Goal: Task Accomplishment & Management: Manage account settings

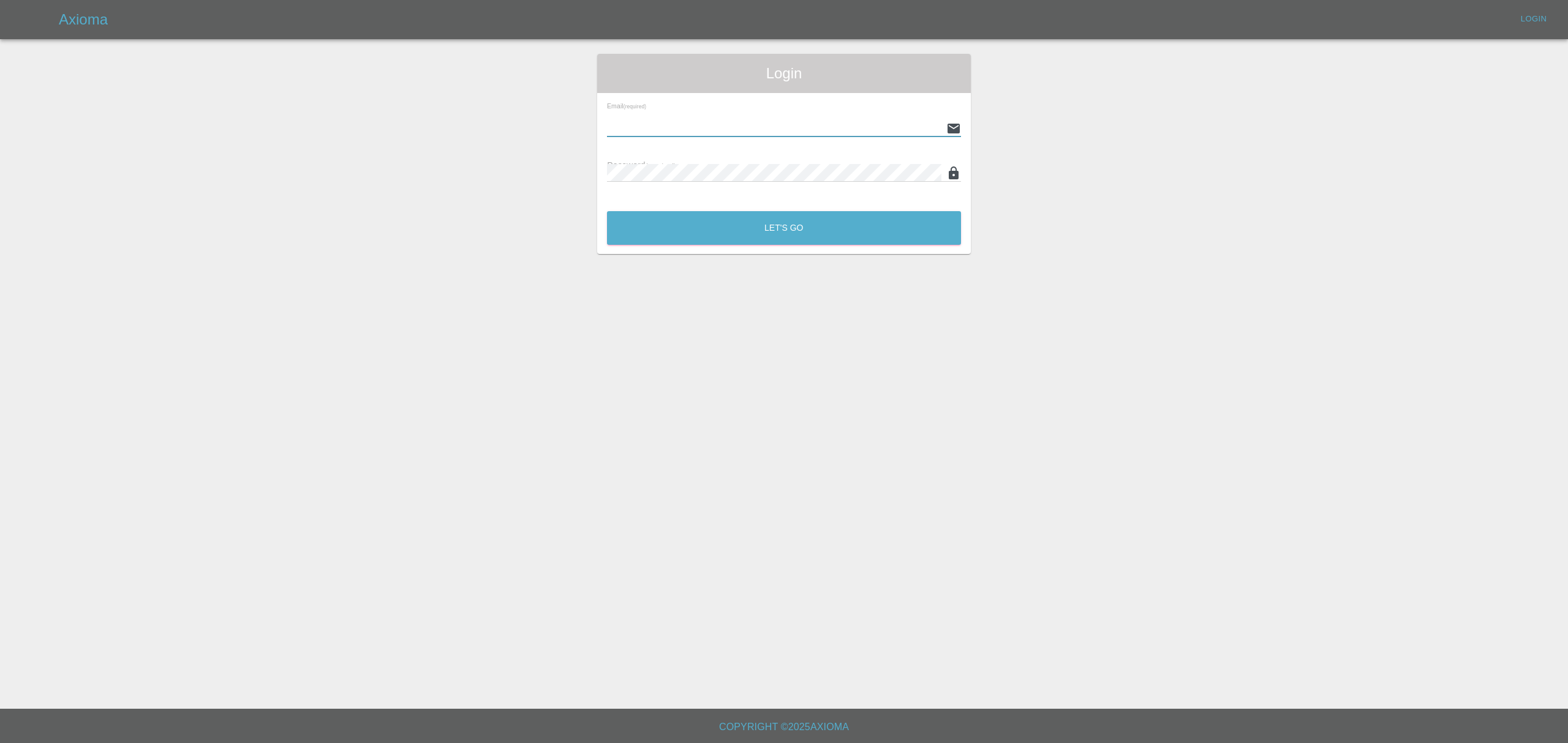
click at [702, 126] on input "text" at bounding box center [774, 128] width 335 height 18
type input "[PERSON_NAME][EMAIL_ADDRESS][DOMAIN_NAME]"
click at [745, 229] on button "Let's Go" at bounding box center [784, 228] width 354 height 34
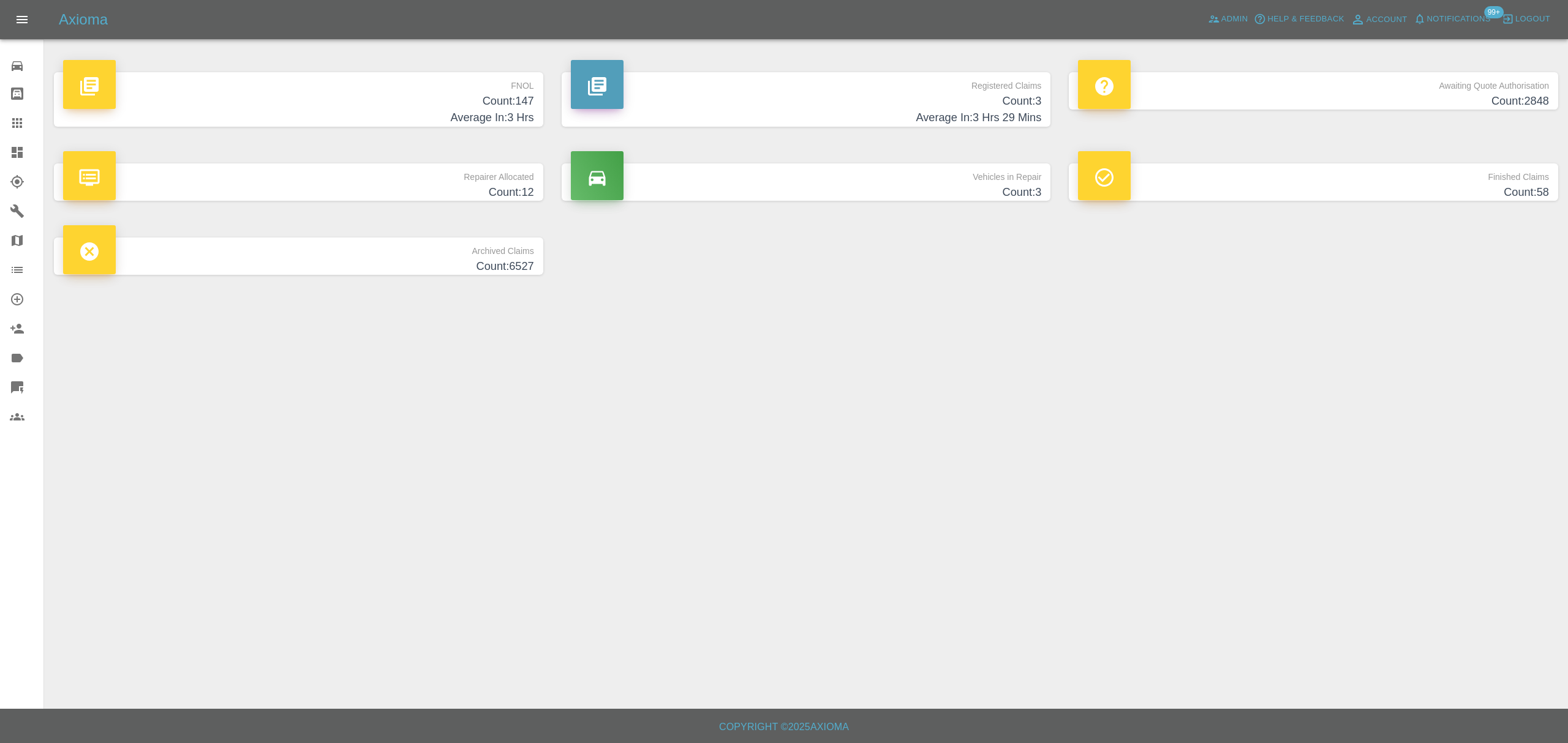
click at [22, 161] on link "Dashboard" at bounding box center [21, 153] width 43 height 29
click at [453, 113] on h4 "Average In: 3 Hrs" at bounding box center [298, 118] width 471 height 17
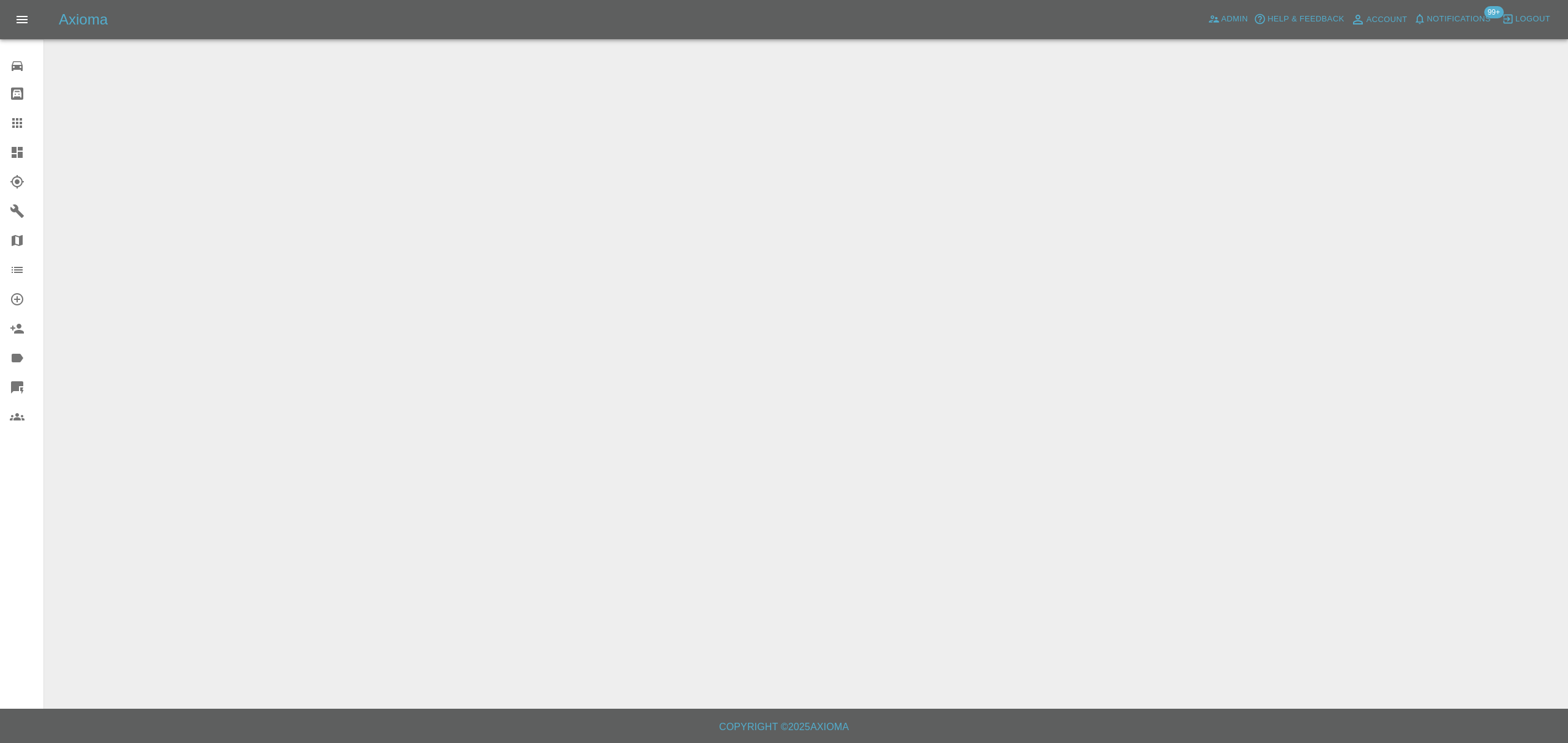
click at [17, 156] on icon at bounding box center [17, 153] width 15 height 15
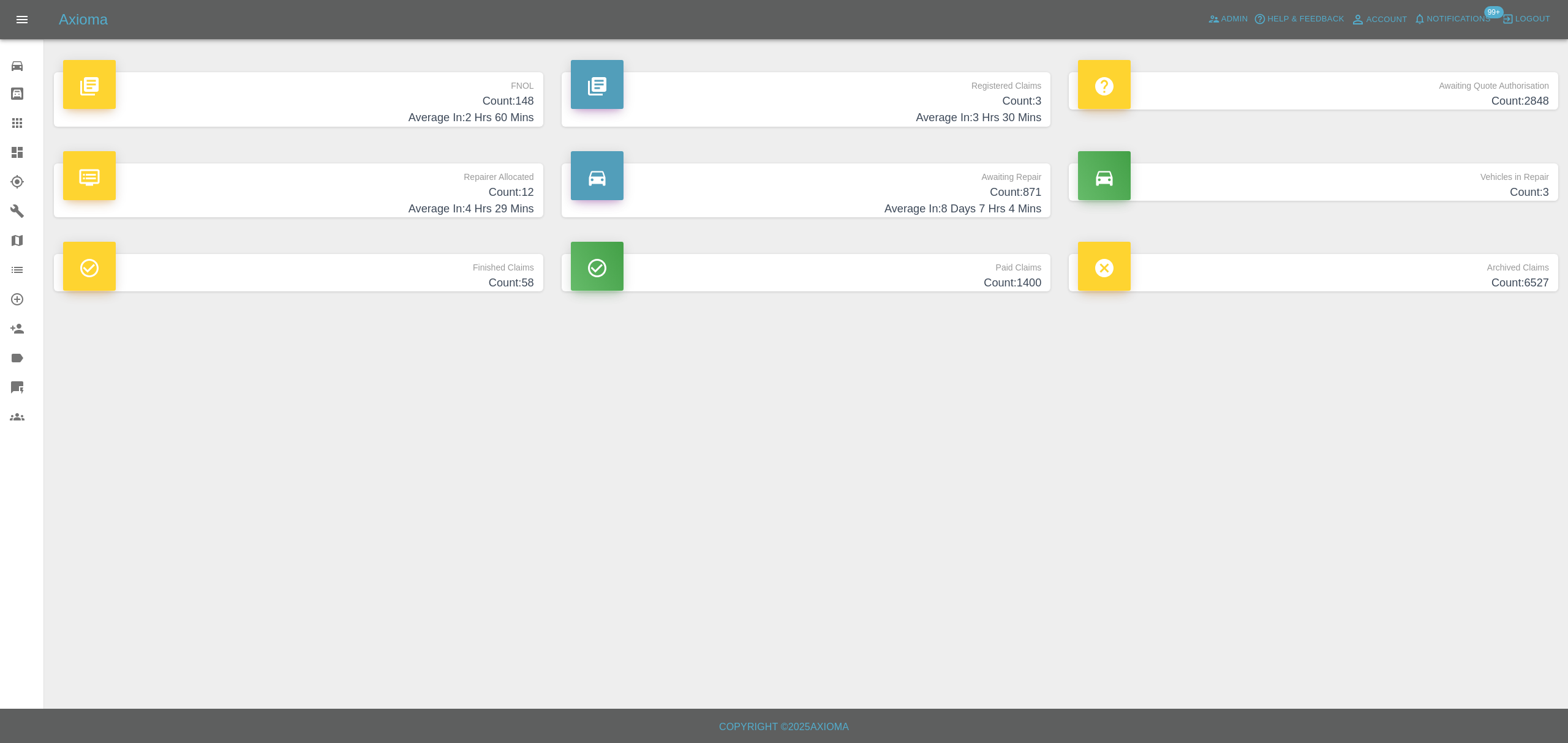
click at [887, 89] on p "Registered Claims" at bounding box center [806, 83] width 471 height 20
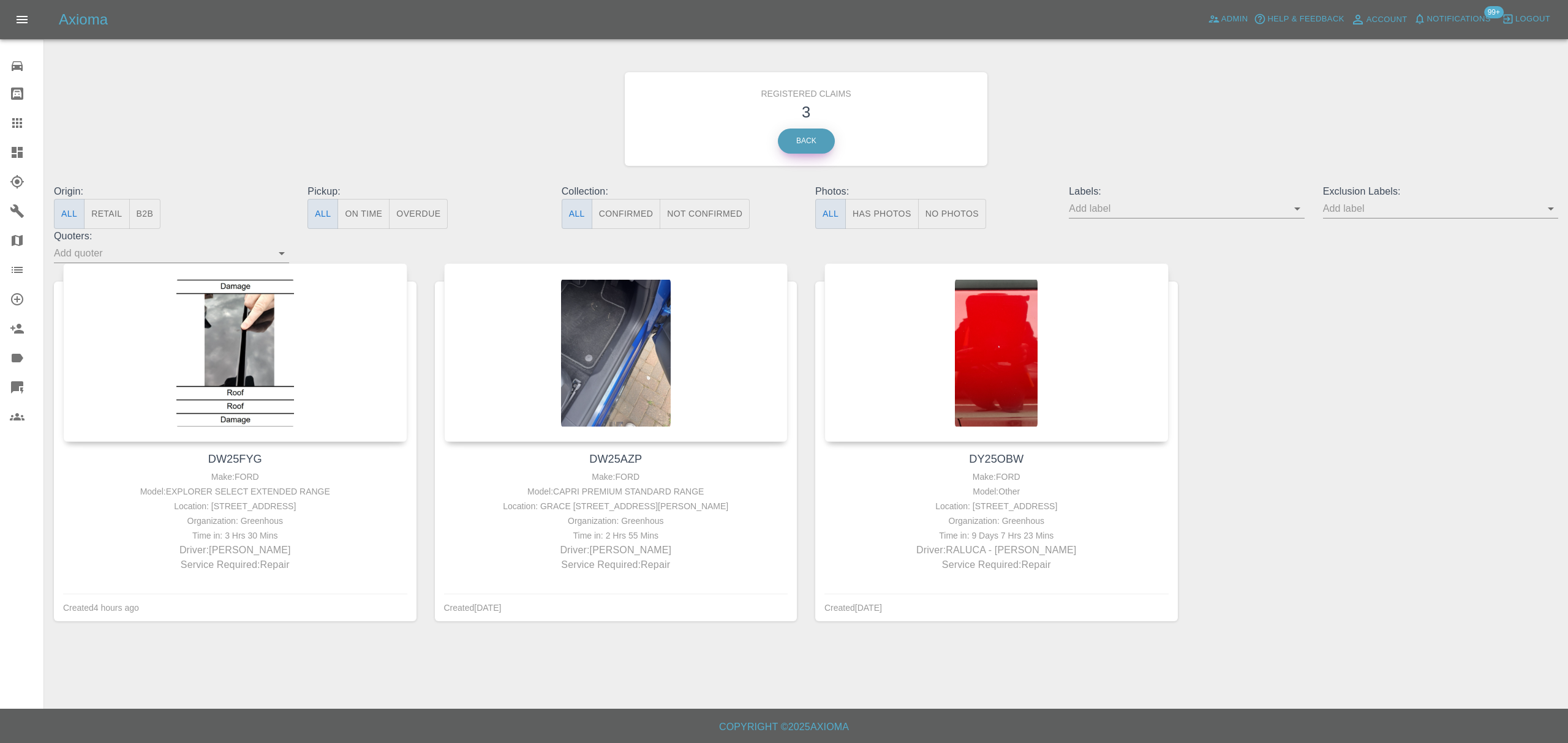
click at [811, 137] on link "Back" at bounding box center [806, 141] width 57 height 25
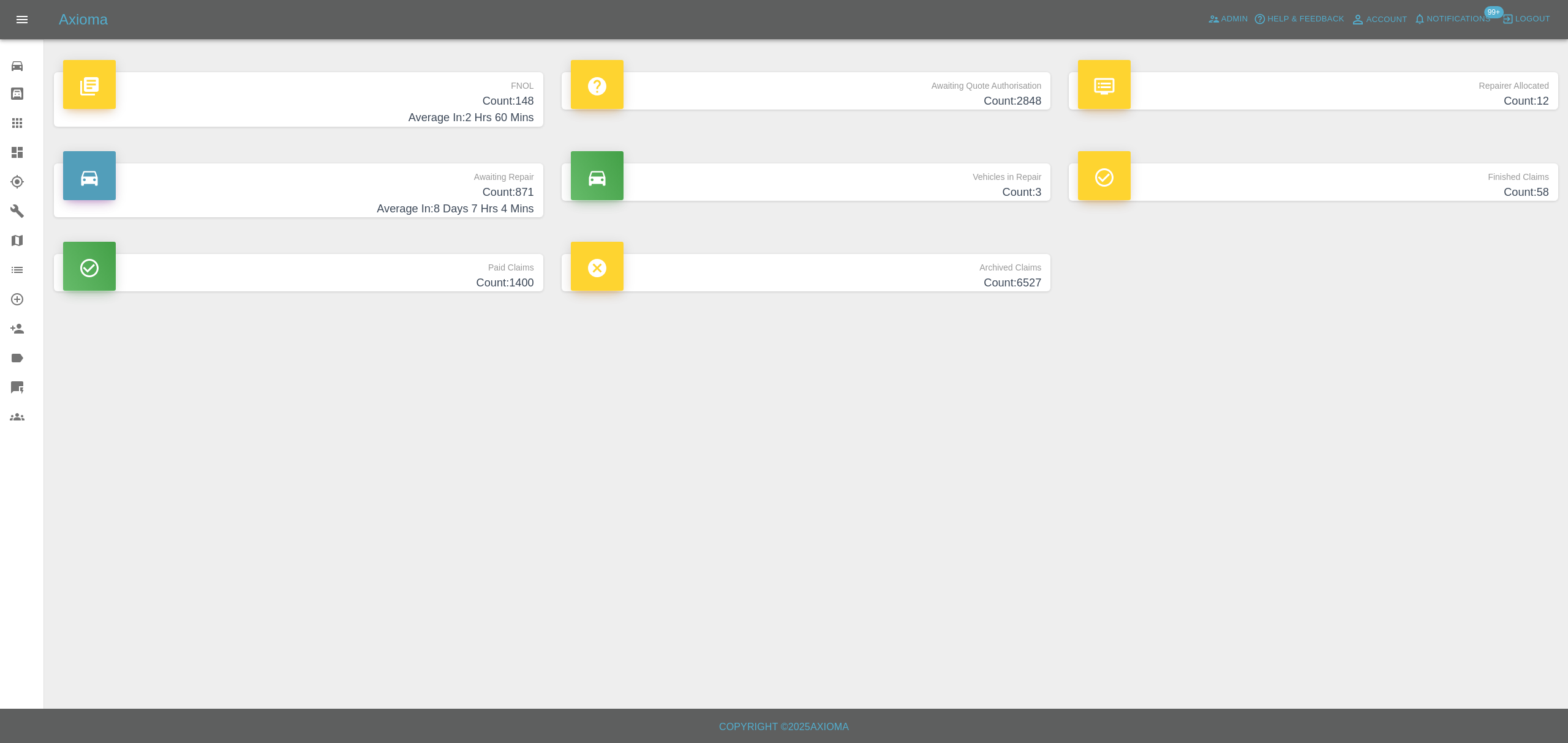
click at [379, 107] on h4 "Count: 148" at bounding box center [298, 101] width 471 height 17
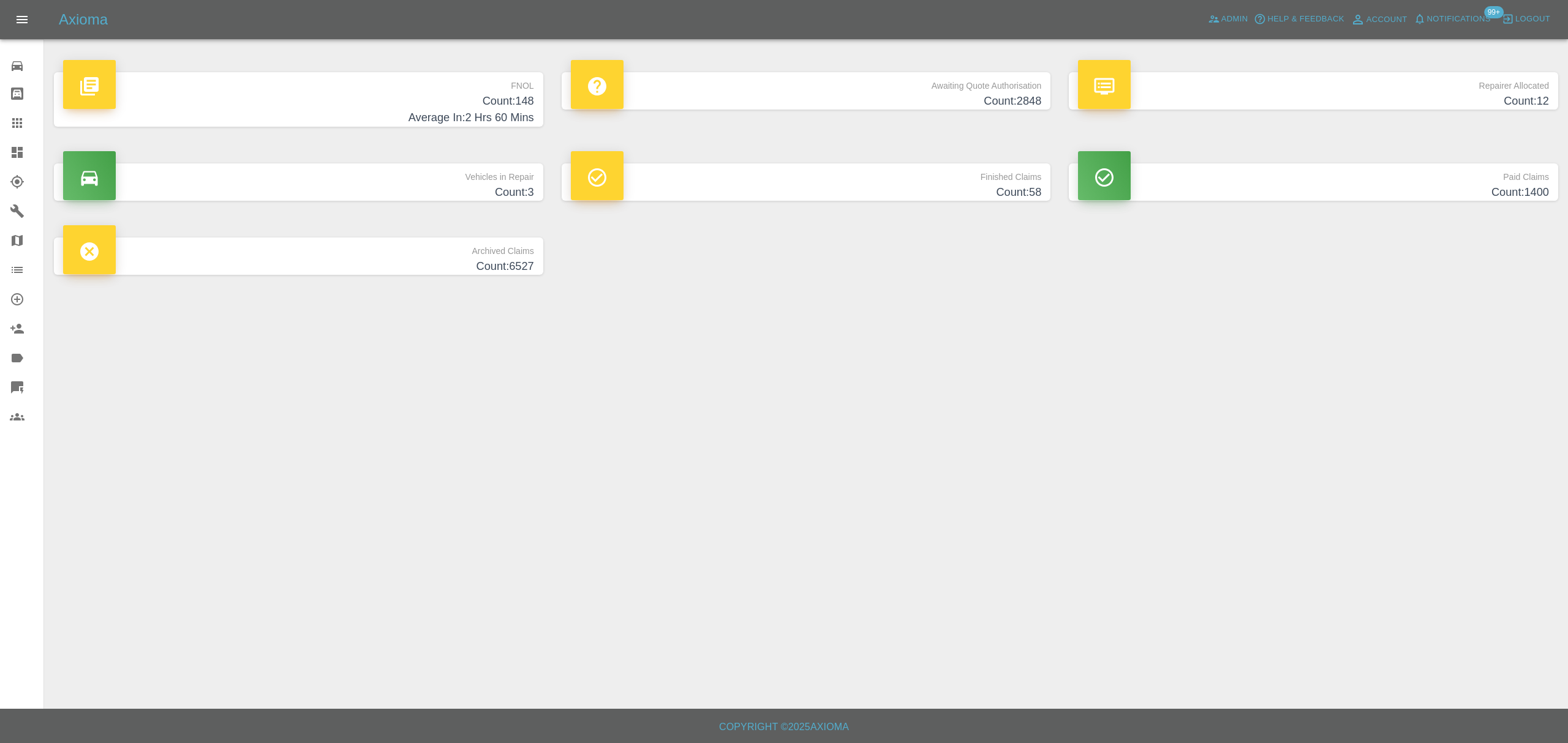
click at [1241, 100] on h4 "Count: 12" at bounding box center [1314, 101] width 471 height 17
click at [488, 177] on p "Vehicles in Repair" at bounding box center [298, 174] width 471 height 20
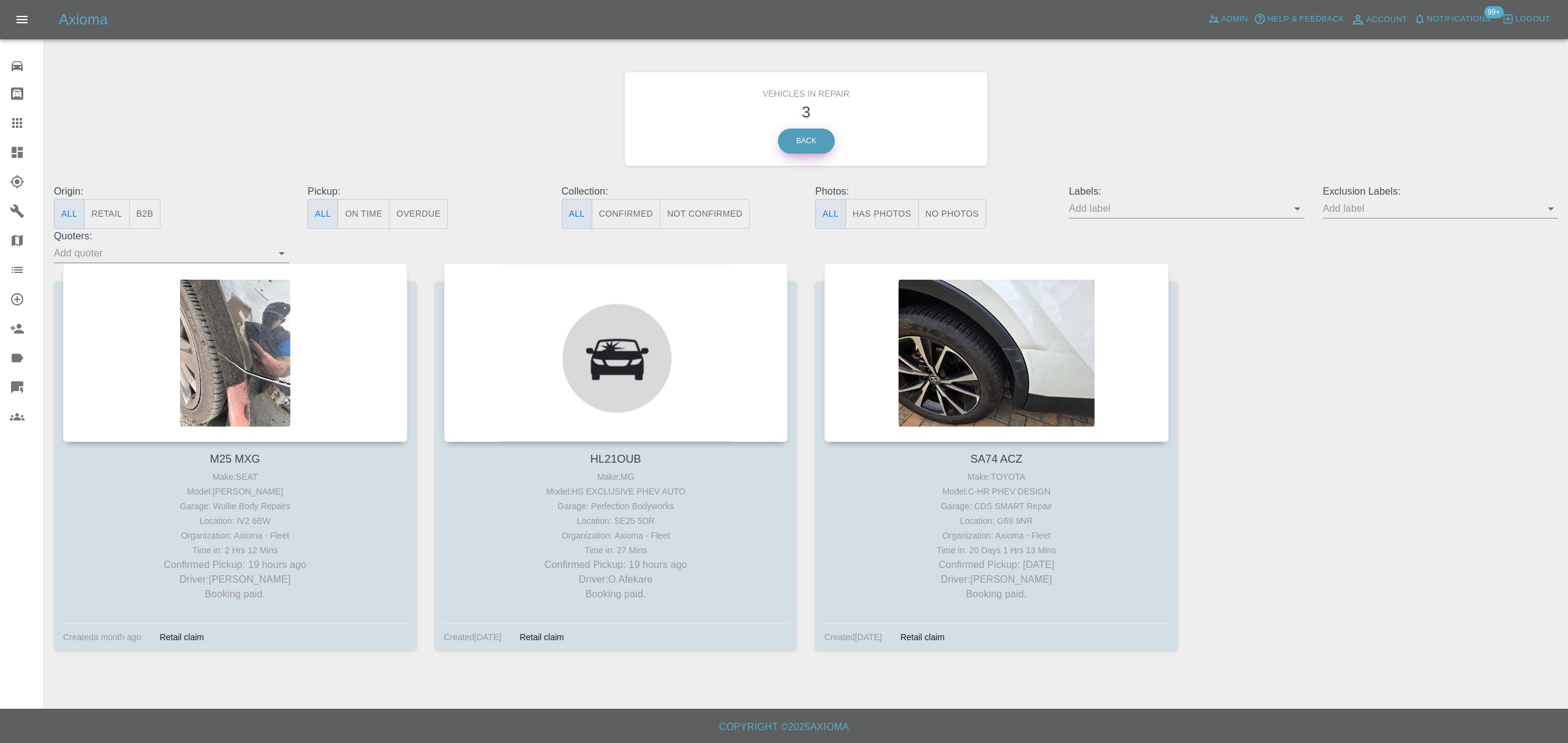
click at [808, 143] on link "Back" at bounding box center [806, 141] width 57 height 25
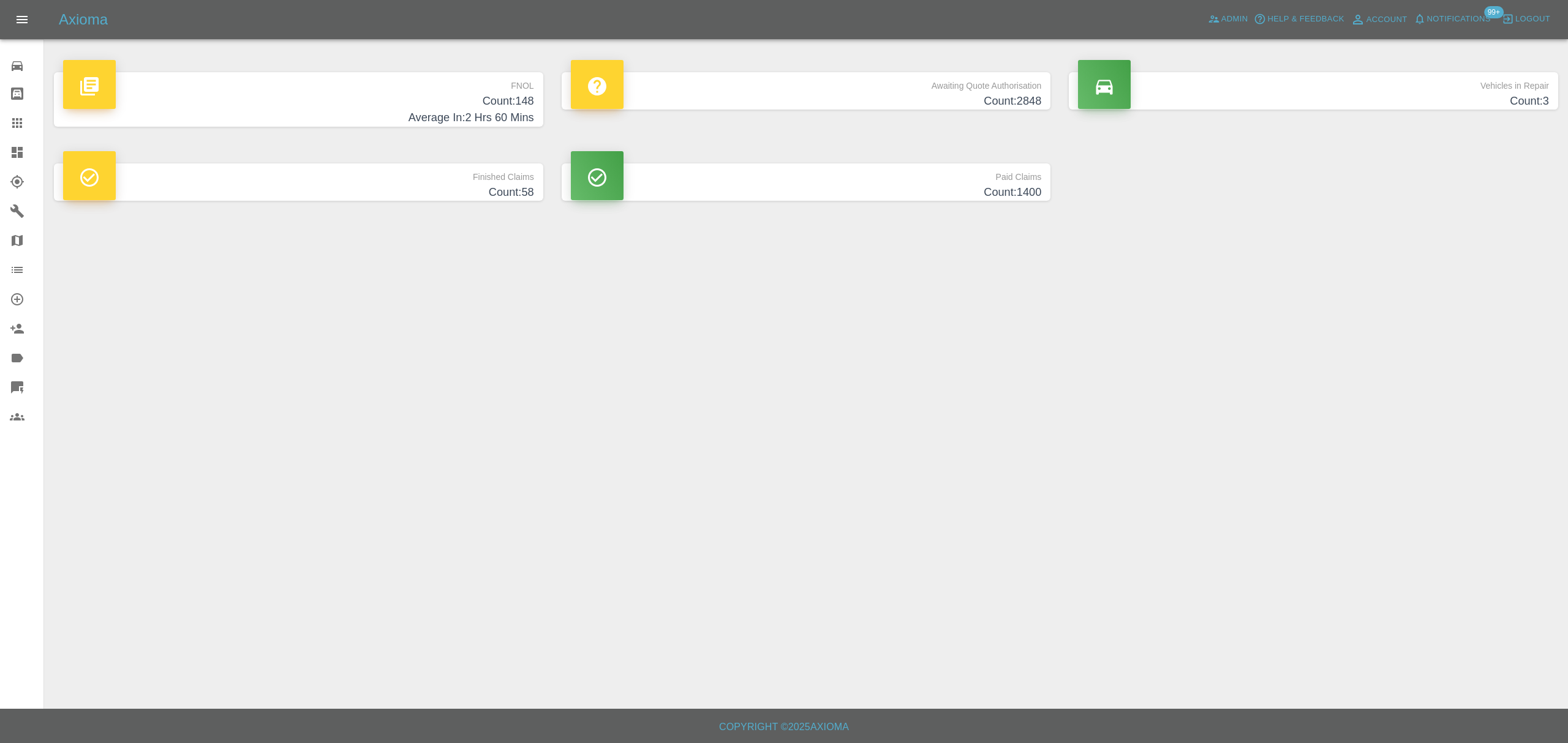
click at [761, 183] on p "Paid Claims" at bounding box center [806, 174] width 471 height 20
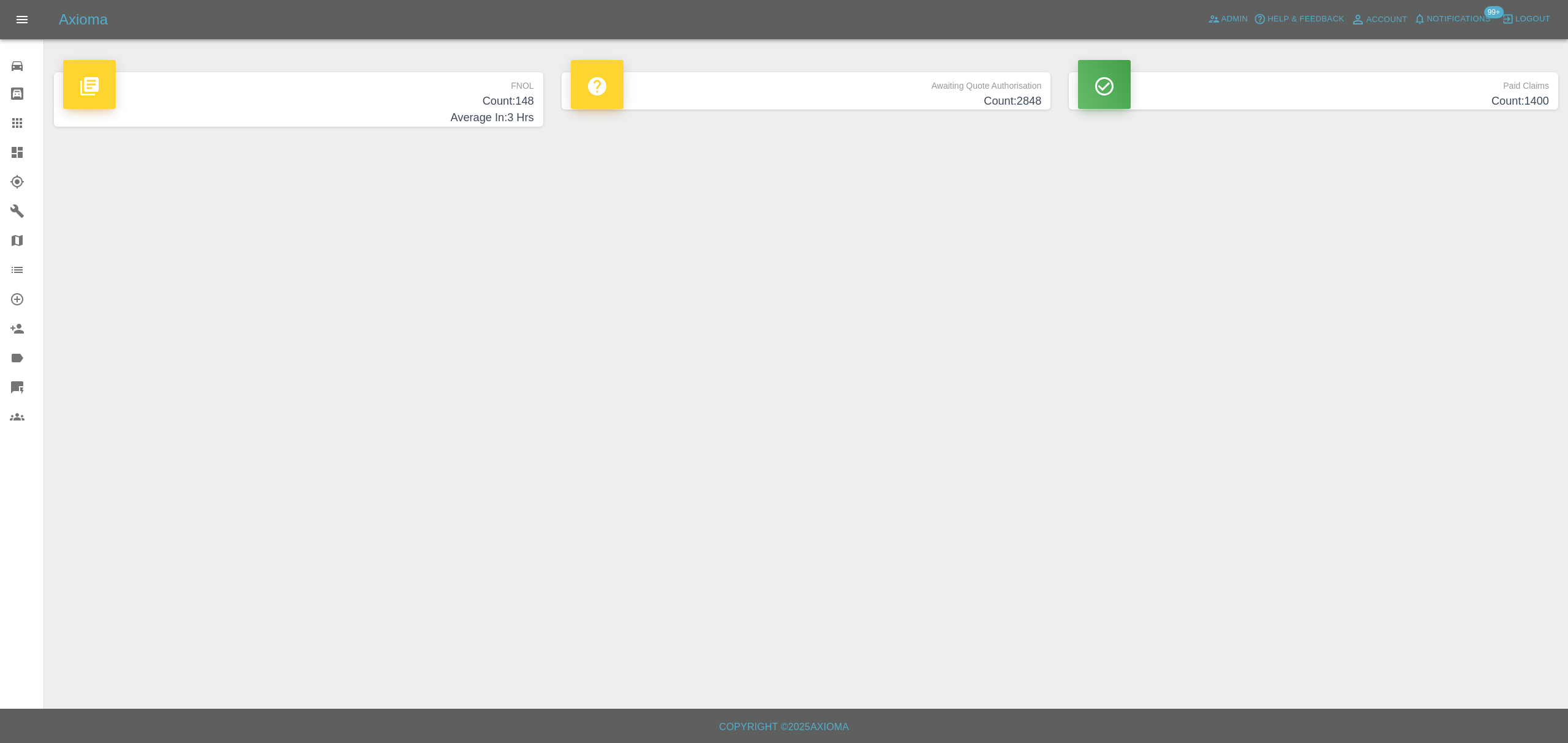
click at [349, 102] on h4 "Count: 148" at bounding box center [298, 101] width 471 height 17
click at [633, 89] on p "Awaiting Quote Authorisation" at bounding box center [806, 83] width 471 height 20
